Goal: Task Accomplishment & Management: Manage account settings

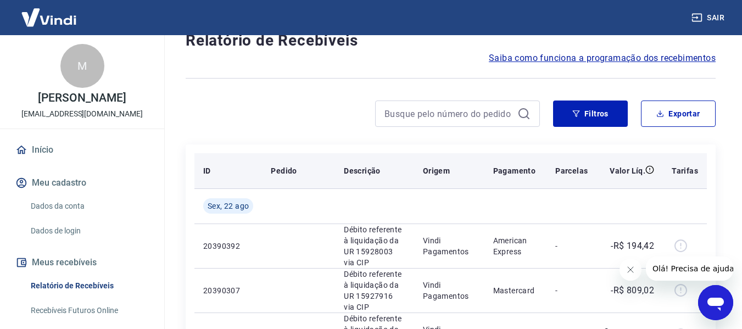
scroll to position [55, 0]
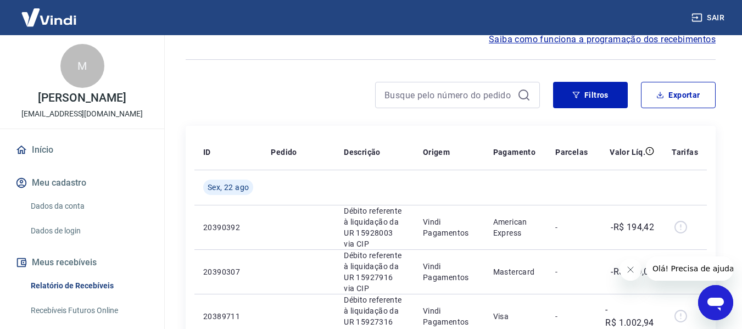
click at [634, 269] on icon "Fechar mensagem da empresa" at bounding box center [630, 269] width 9 height 9
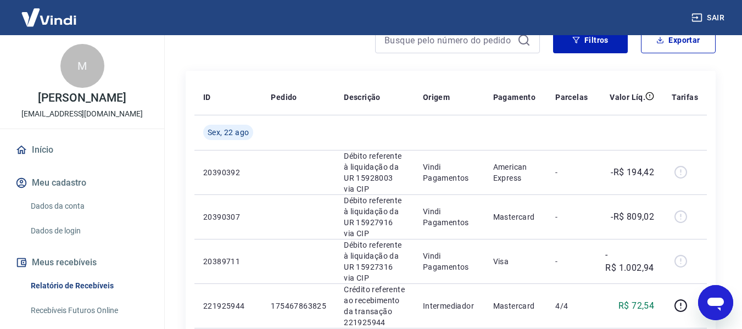
click at [95, 286] on link "Relatório de Recebíveis" at bounding box center [88, 286] width 125 height 23
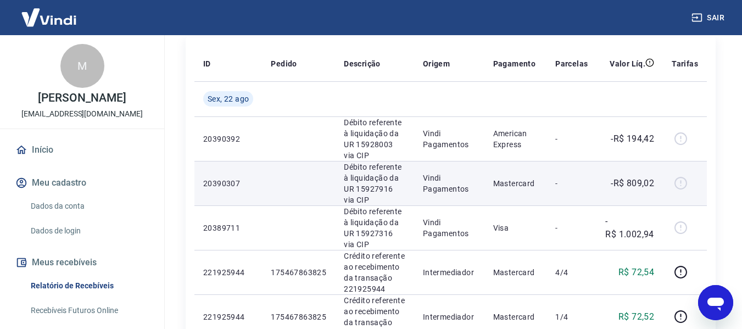
scroll to position [122, 0]
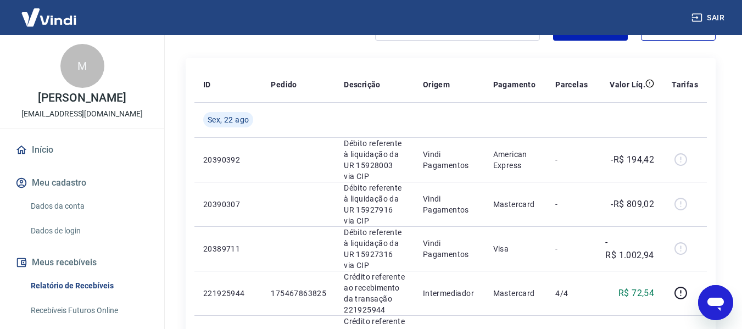
click at [75, 264] on button "Meus recebíveis" at bounding box center [82, 262] width 138 height 24
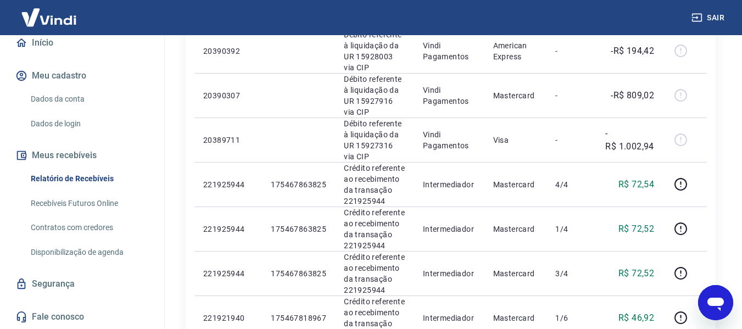
scroll to position [165, 0]
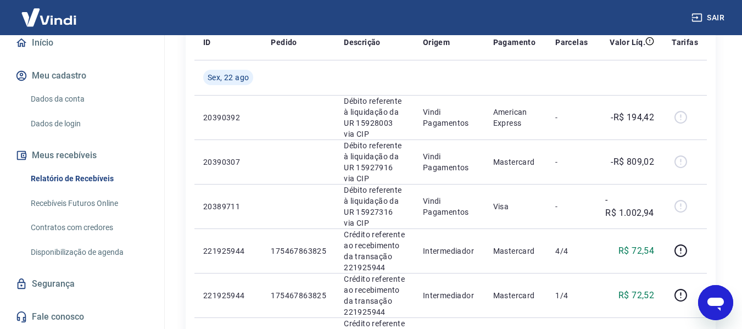
click at [66, 157] on button "Meus recebíveis" at bounding box center [82, 155] width 138 height 24
click at [67, 180] on link "Relatório de Recebíveis" at bounding box center [88, 179] width 125 height 23
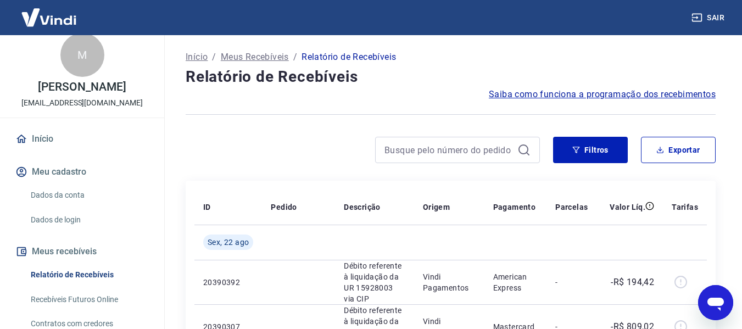
scroll to position [0, 0]
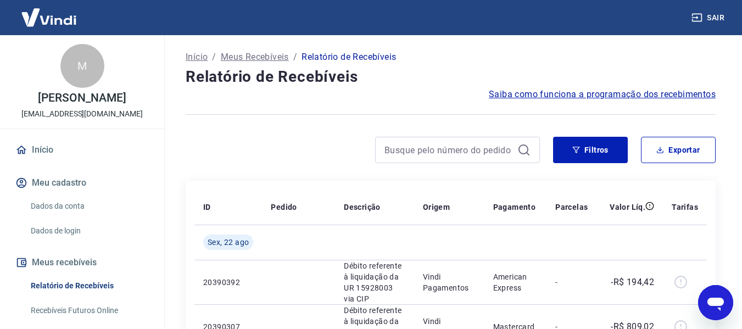
click at [40, 145] on link "Início" at bounding box center [82, 150] width 138 height 24
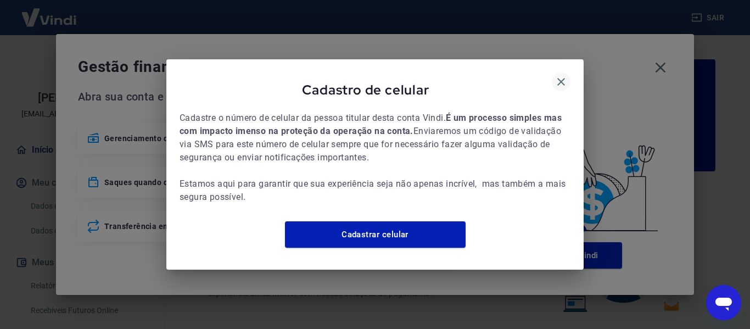
click at [565, 76] on icon "button" at bounding box center [561, 81] width 13 height 13
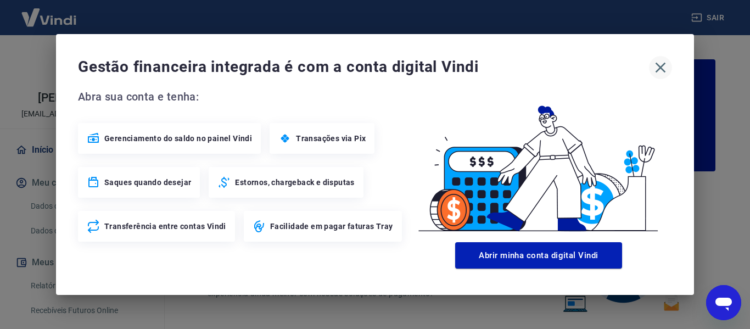
click at [663, 66] on icon "button" at bounding box center [661, 68] width 18 height 18
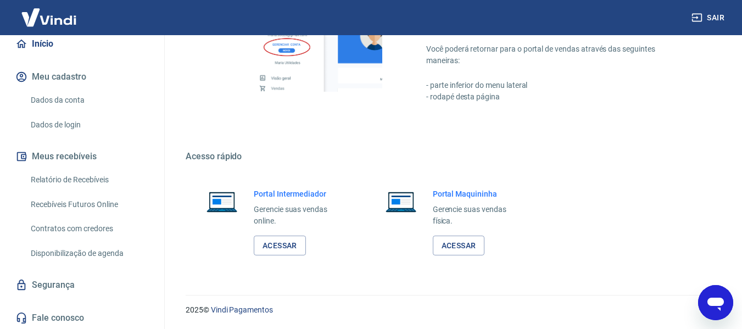
scroll to position [107, 0]
click at [77, 203] on link "Recebíveis Futuros Online" at bounding box center [88, 203] width 125 height 23
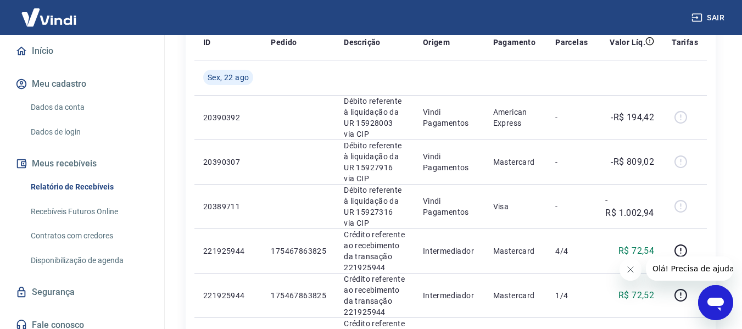
scroll to position [107, 0]
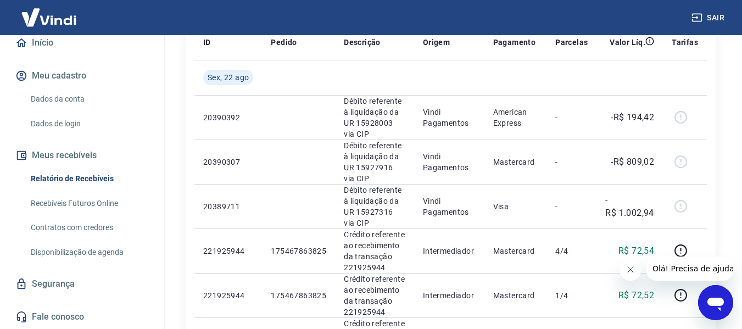
click at [81, 201] on link "Recebíveis Futuros Online" at bounding box center [88, 203] width 125 height 23
